Goal: Information Seeking & Learning: Learn about a topic

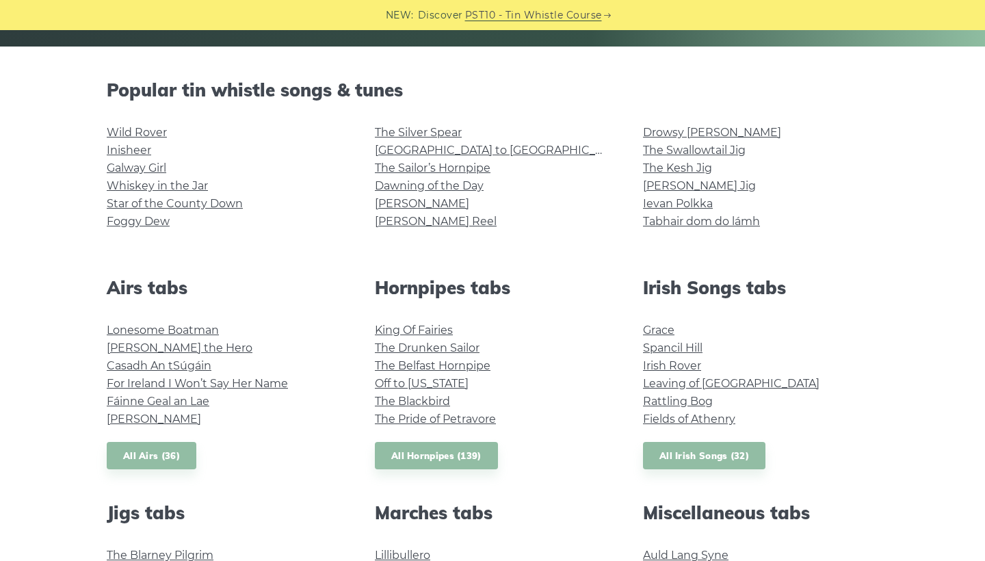
scroll to position [246, 0]
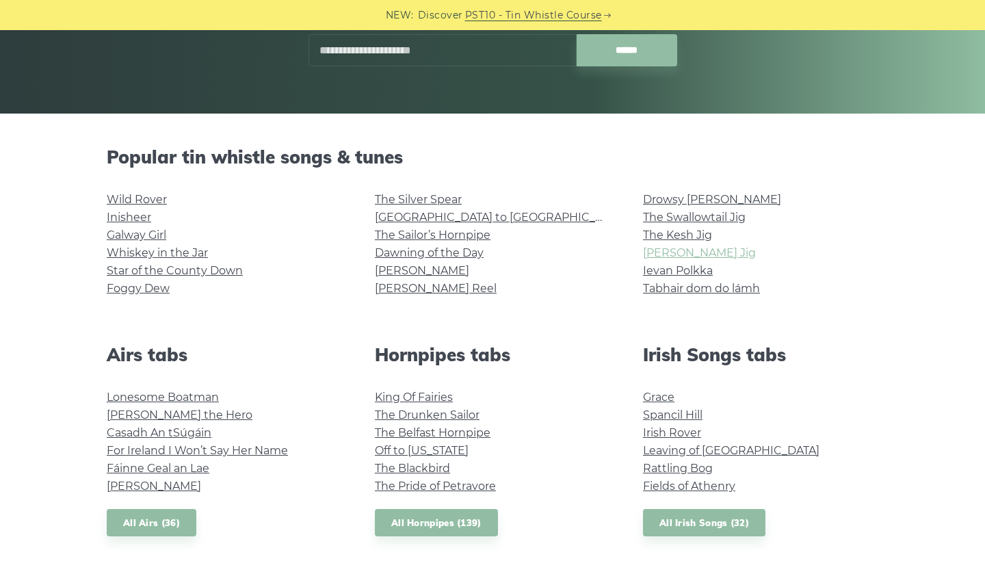
click at [721, 259] on link "[PERSON_NAME] Jig" at bounding box center [699, 252] width 113 height 13
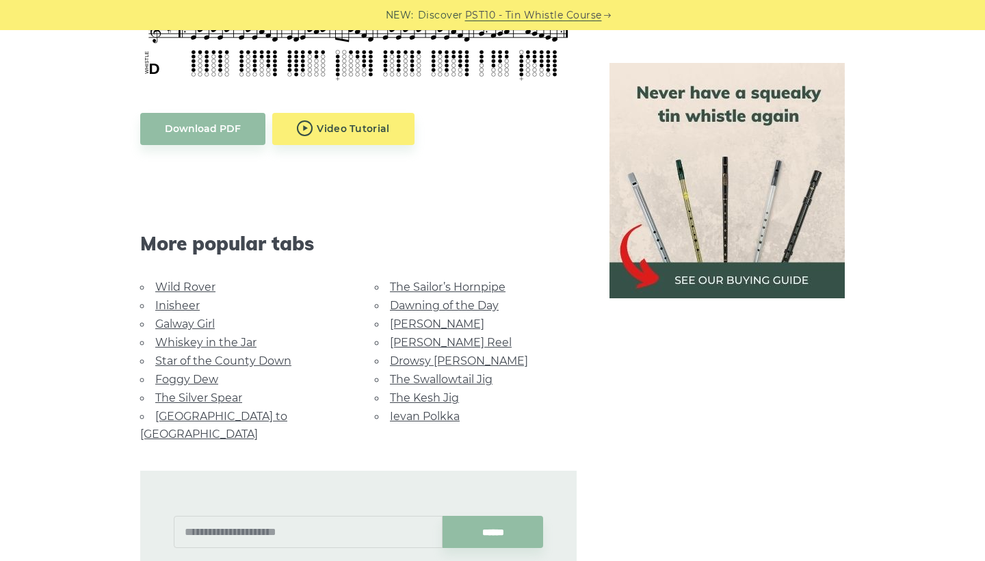
scroll to position [749, 0]
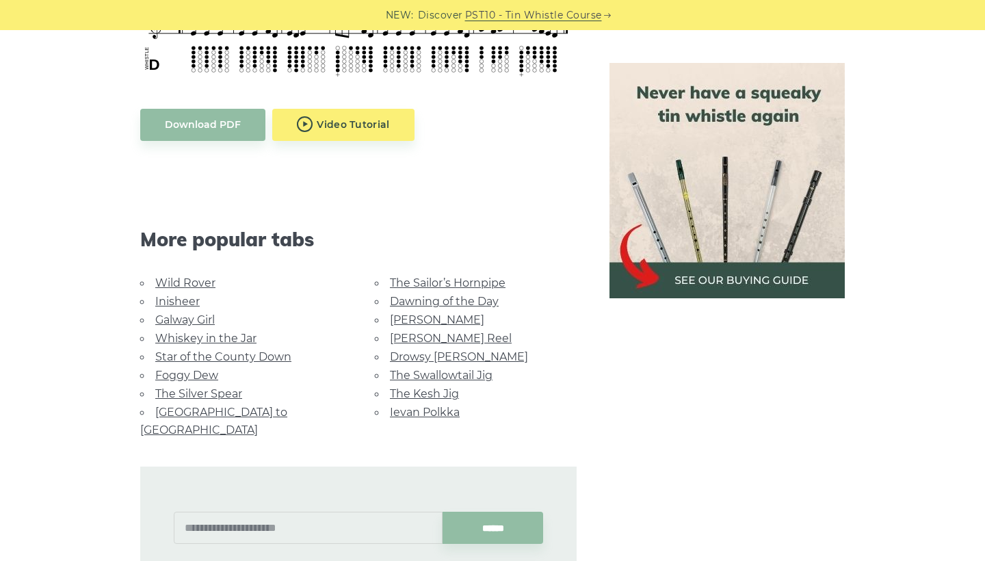
click at [274, 363] on link "Star of the County Down" at bounding box center [223, 356] width 136 height 13
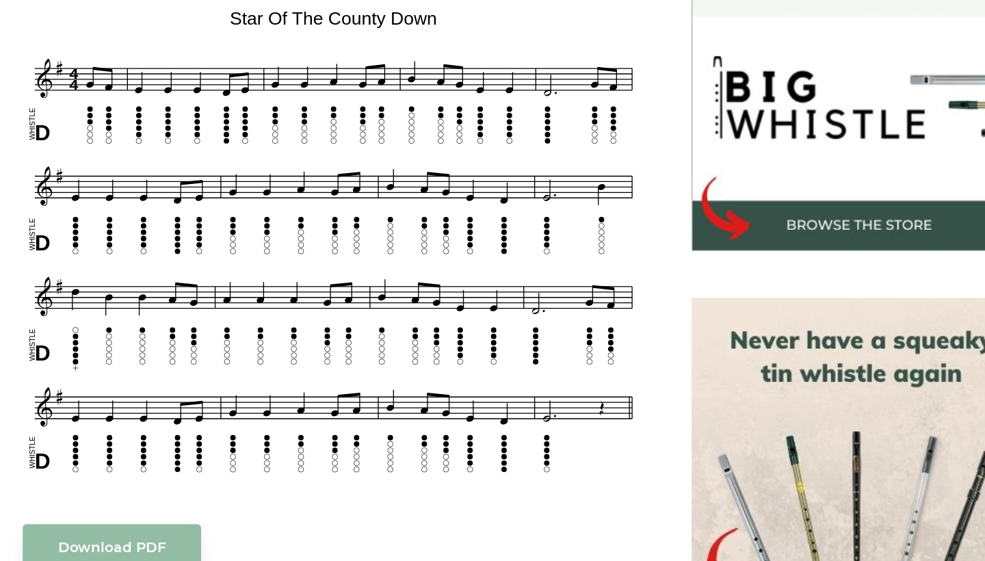
scroll to position [288, 0]
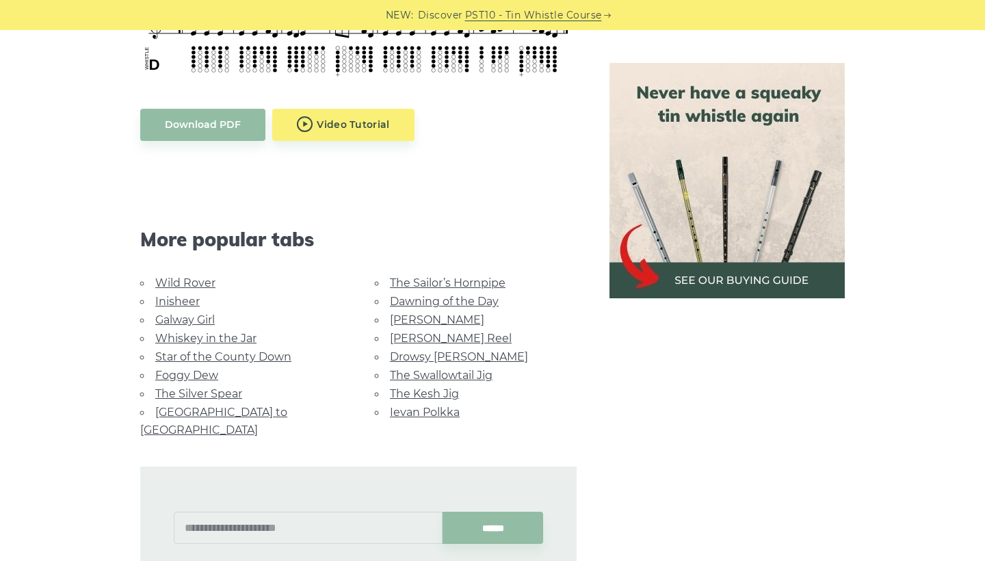
click at [280, 437] on link "[GEOGRAPHIC_DATA] to [GEOGRAPHIC_DATA]" at bounding box center [213, 421] width 147 height 31
click at [216, 289] on link "Wild Rover" at bounding box center [185, 282] width 60 height 13
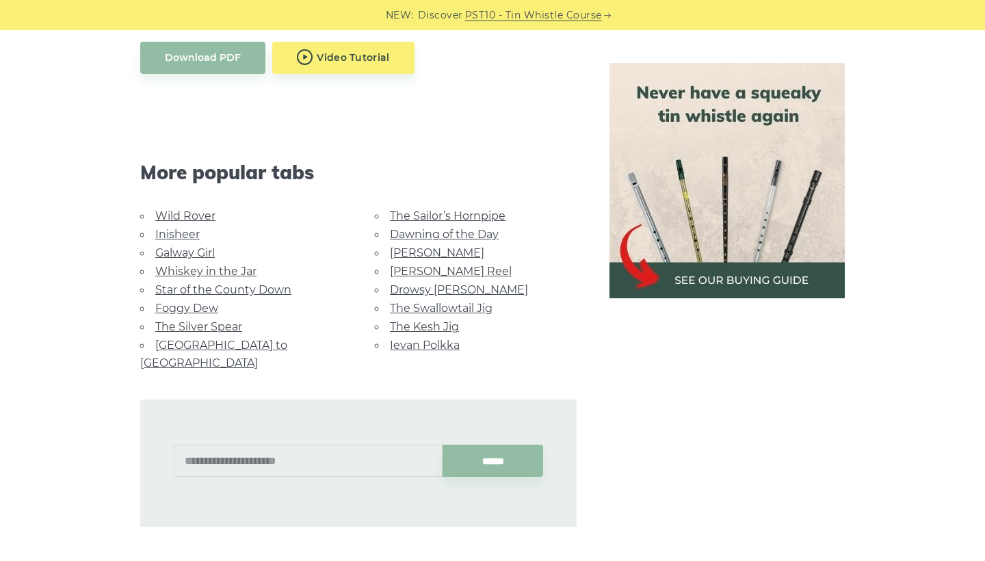
scroll to position [815, 0]
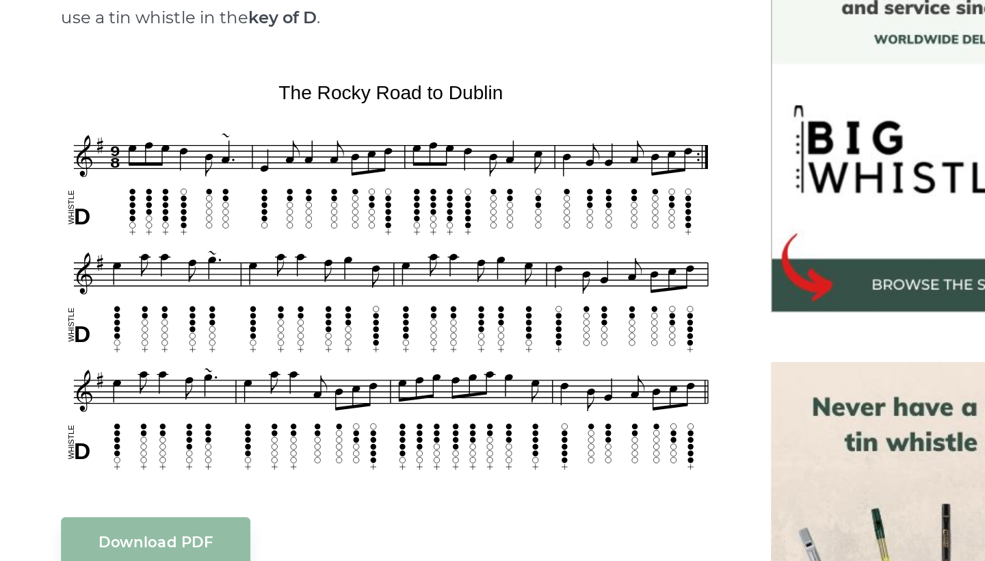
scroll to position [241, 0]
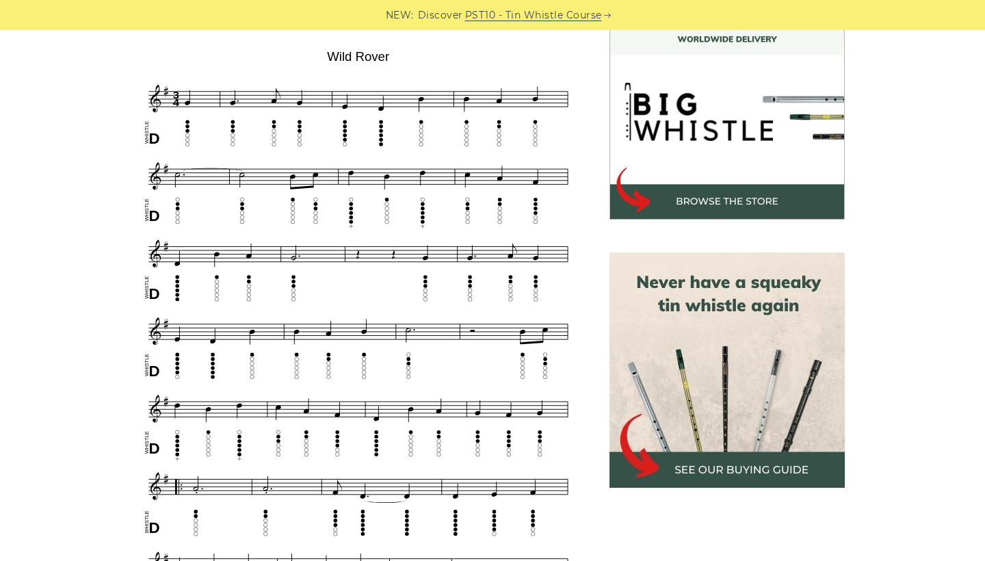
scroll to position [268, 0]
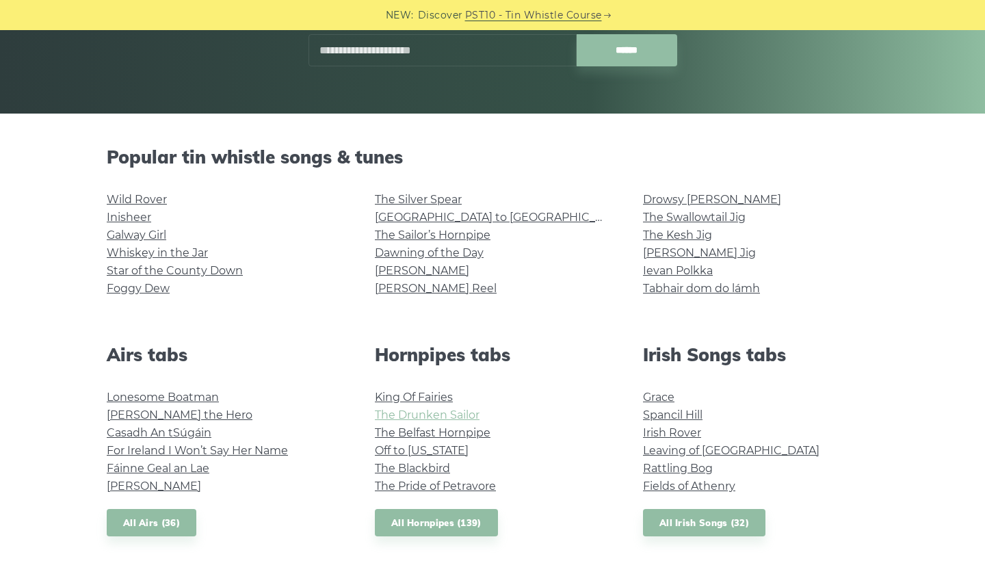
click at [476, 421] on link "The Drunken Sailor" at bounding box center [427, 414] width 105 height 13
click at [668, 295] on link "Tabhair dom do lámh" at bounding box center [701, 288] width 117 height 13
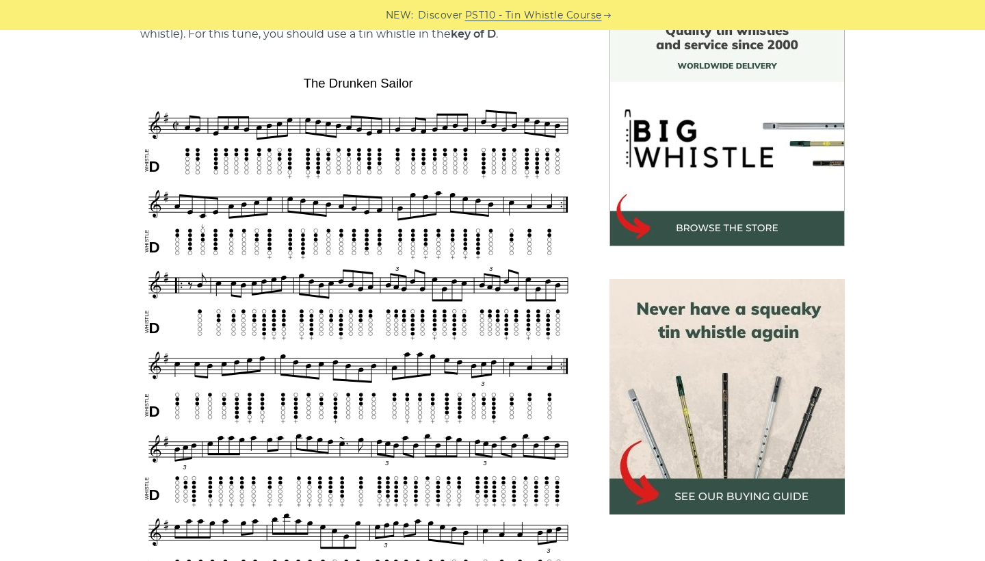
scroll to position [320, 0]
